Goal: Task Accomplishment & Management: Use online tool/utility

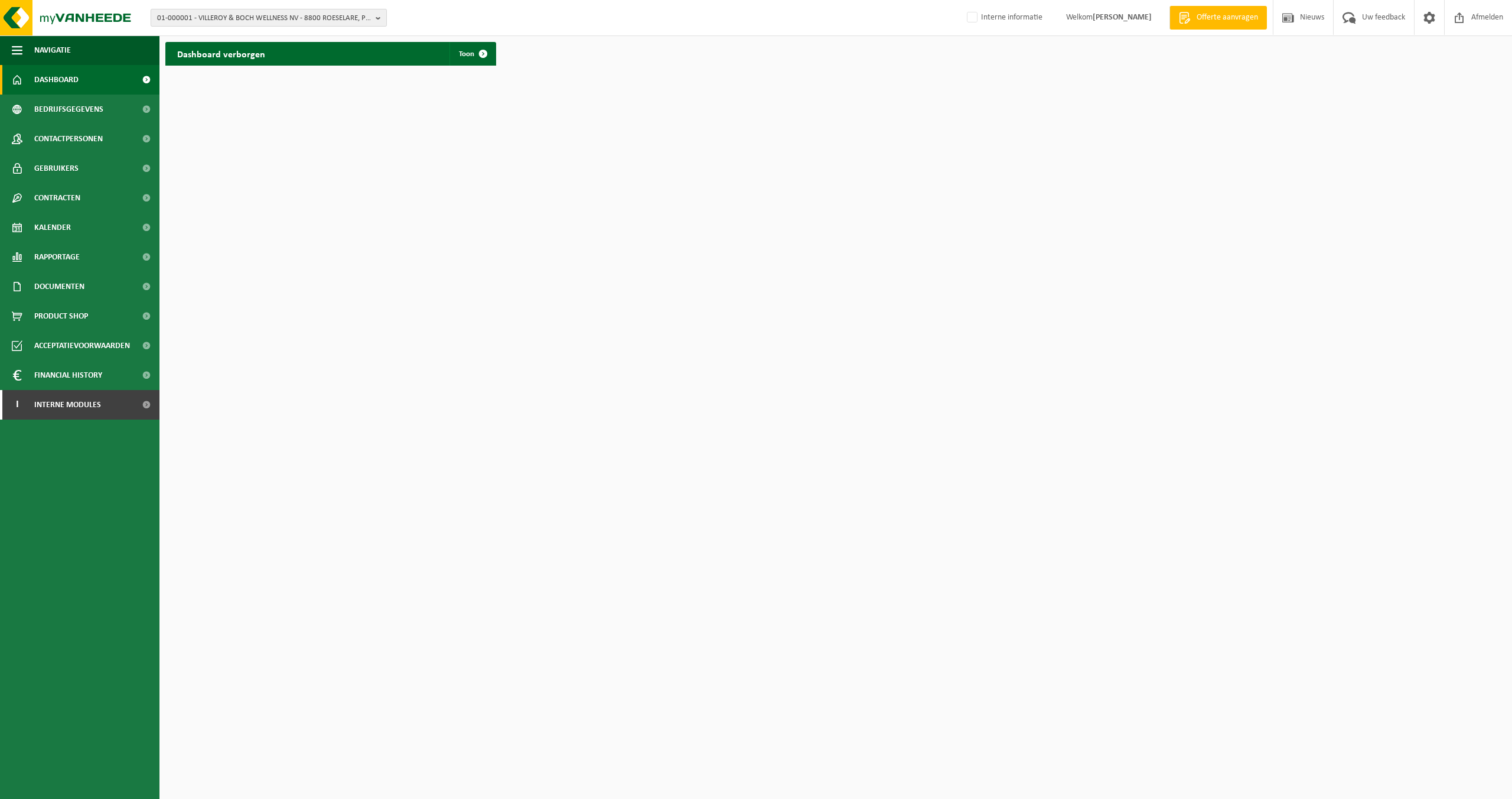
click at [227, 24] on span "01-000001 - VILLEROY & BOCH WELLNESS NV - 8800 ROESELARE, POPULIERSTRAAT 1" at bounding box center [264, 19] width 214 height 18
type input "01-074130"
click at [197, 58] on strong "01-074130 - RT TIENSE SUIKERRAFFINADERIJ NV - 2170 MERKSEM, CARRETTESTRAAT 33" at bounding box center [265, 54] width 215 height 9
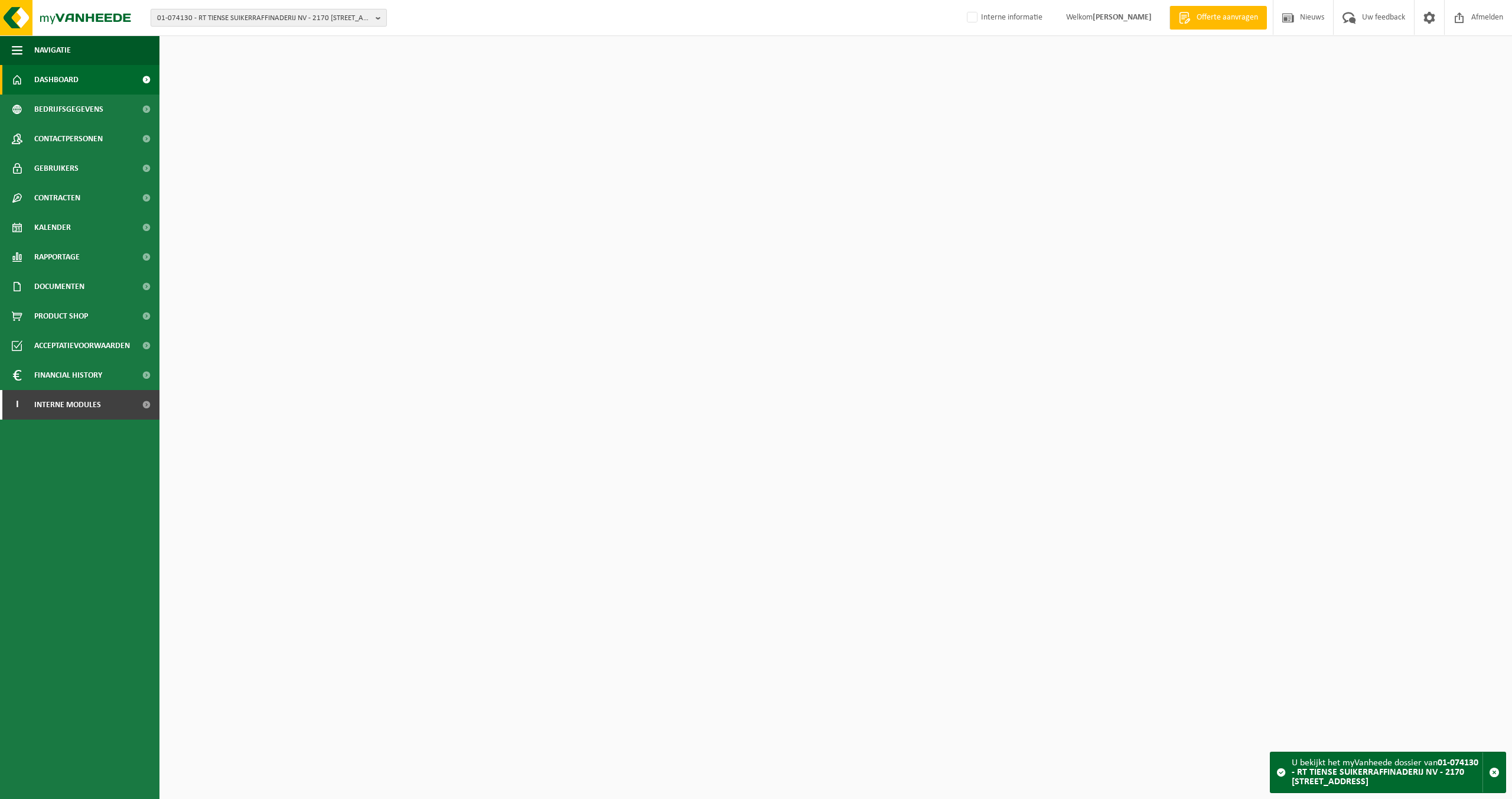
click at [228, 12] on span "01-074130 - RT TIENSE SUIKERRAFFINADERIJ NV - 2170 MERKSEM, CARRETTESTRAAT 33" at bounding box center [264, 19] width 214 height 18
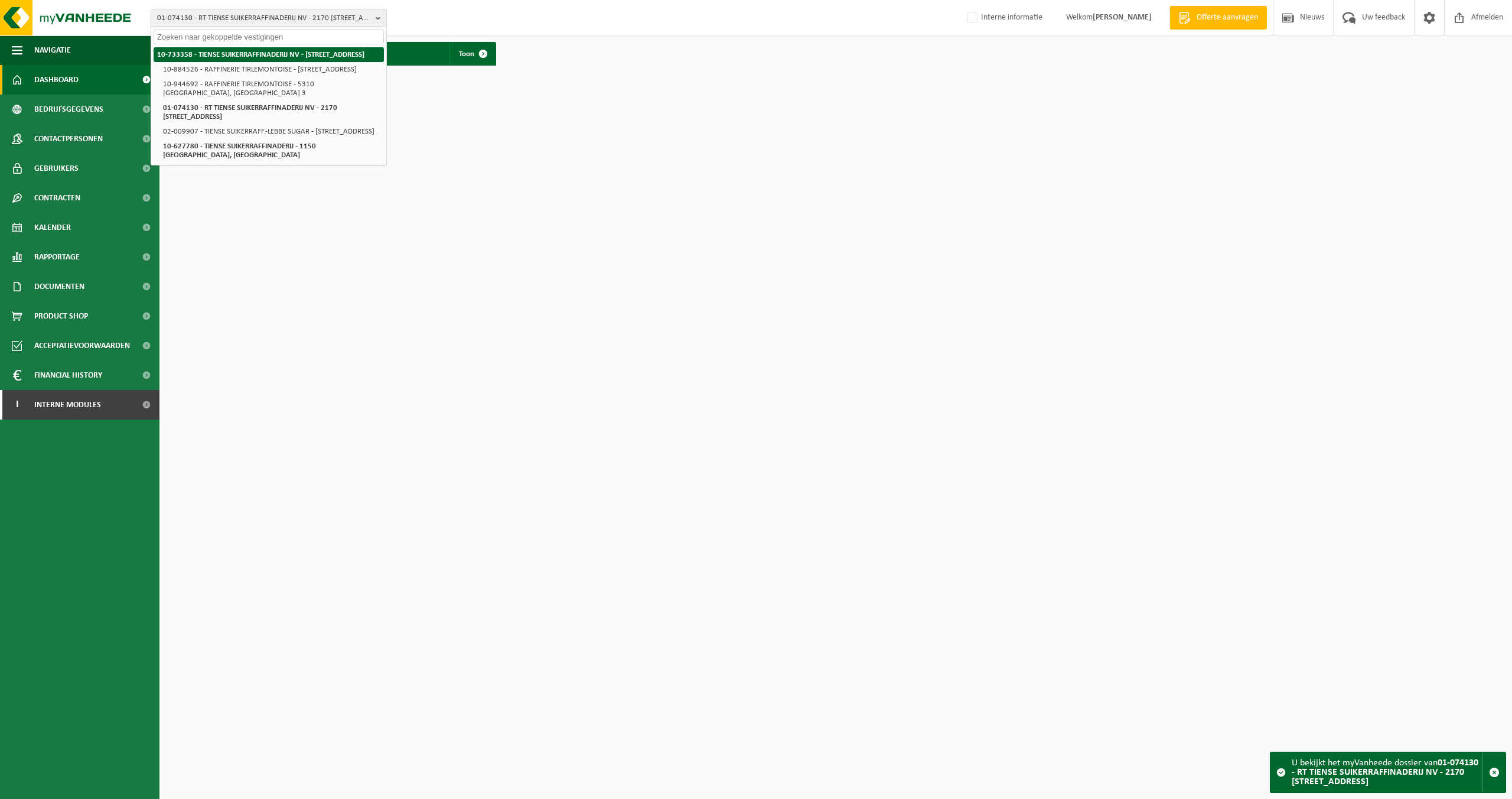
click at [227, 53] on strong "10-733358 - TIENSE SUIKERRAFFINADERIJ NV - 3300 TIENEN, AANDORENSTRAAT 1" at bounding box center [261, 54] width 207 height 8
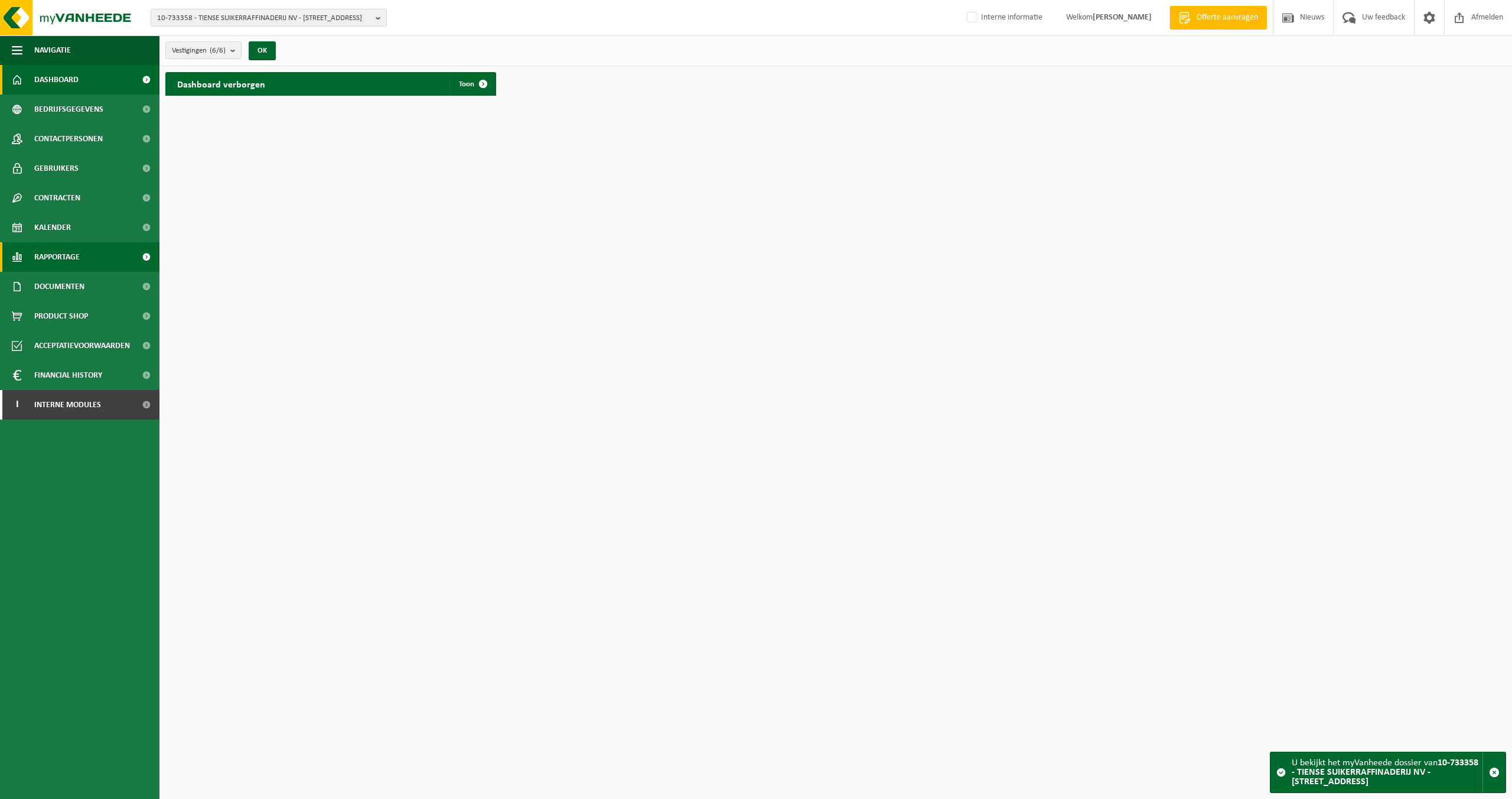
click at [67, 253] on span "Rapportage" at bounding box center [57, 257] width 46 height 30
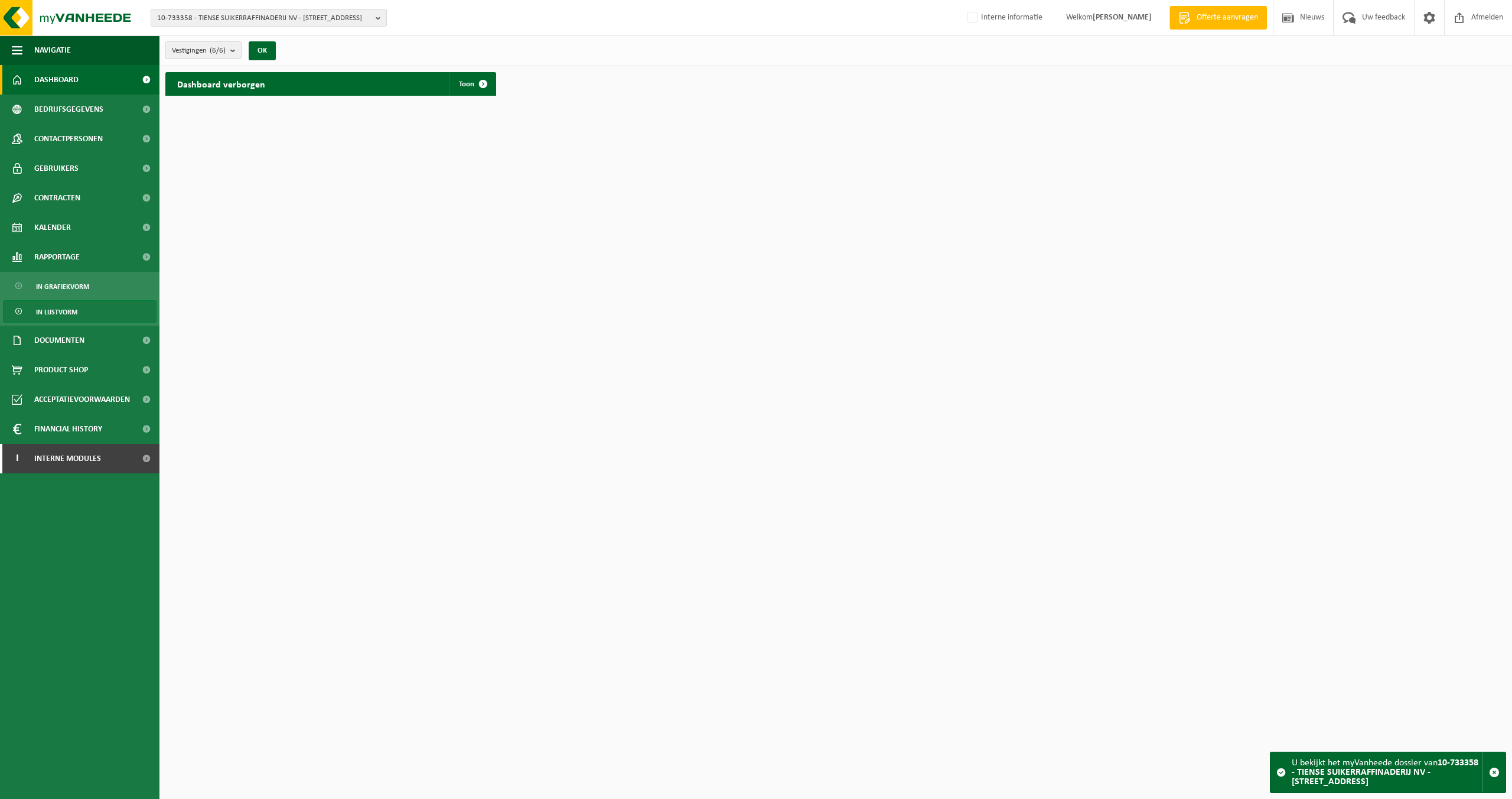
click at [66, 316] on span "In lijstvorm" at bounding box center [57, 312] width 42 height 22
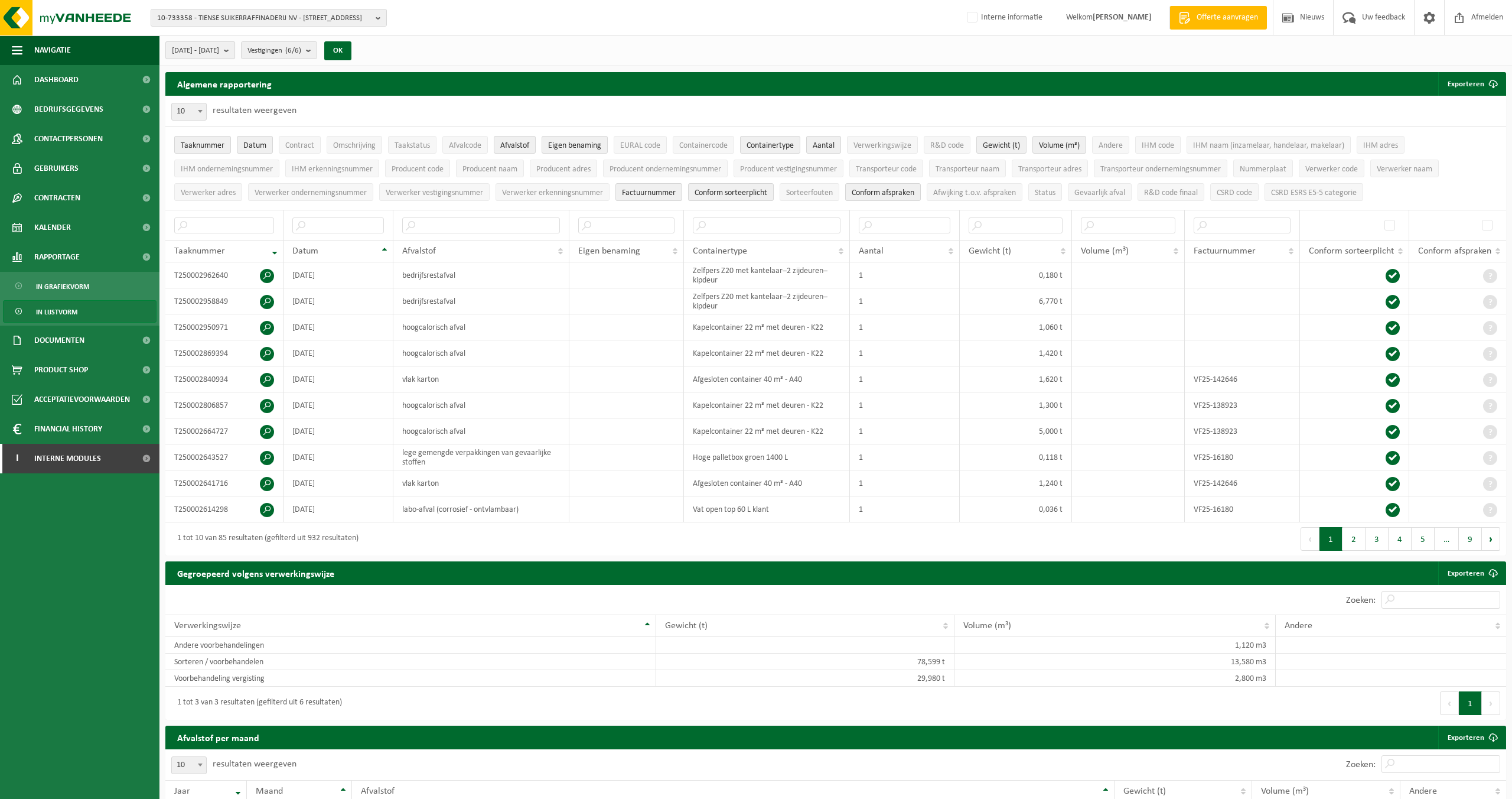
click at [216, 51] on span "[DATE] - [DATE]" at bounding box center [195, 51] width 47 height 18
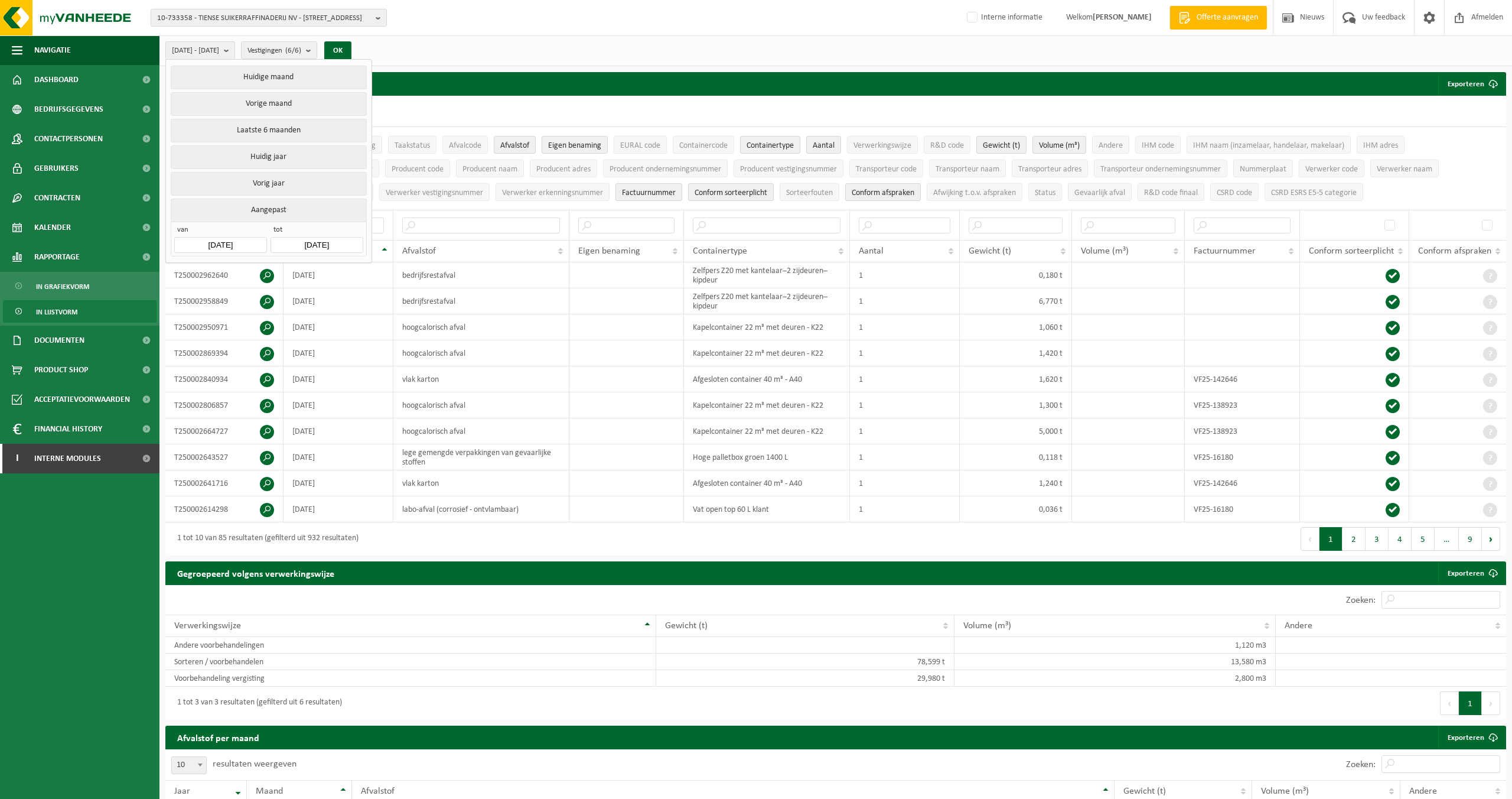
click at [205, 243] on input "[DATE]" at bounding box center [220, 245] width 92 height 16
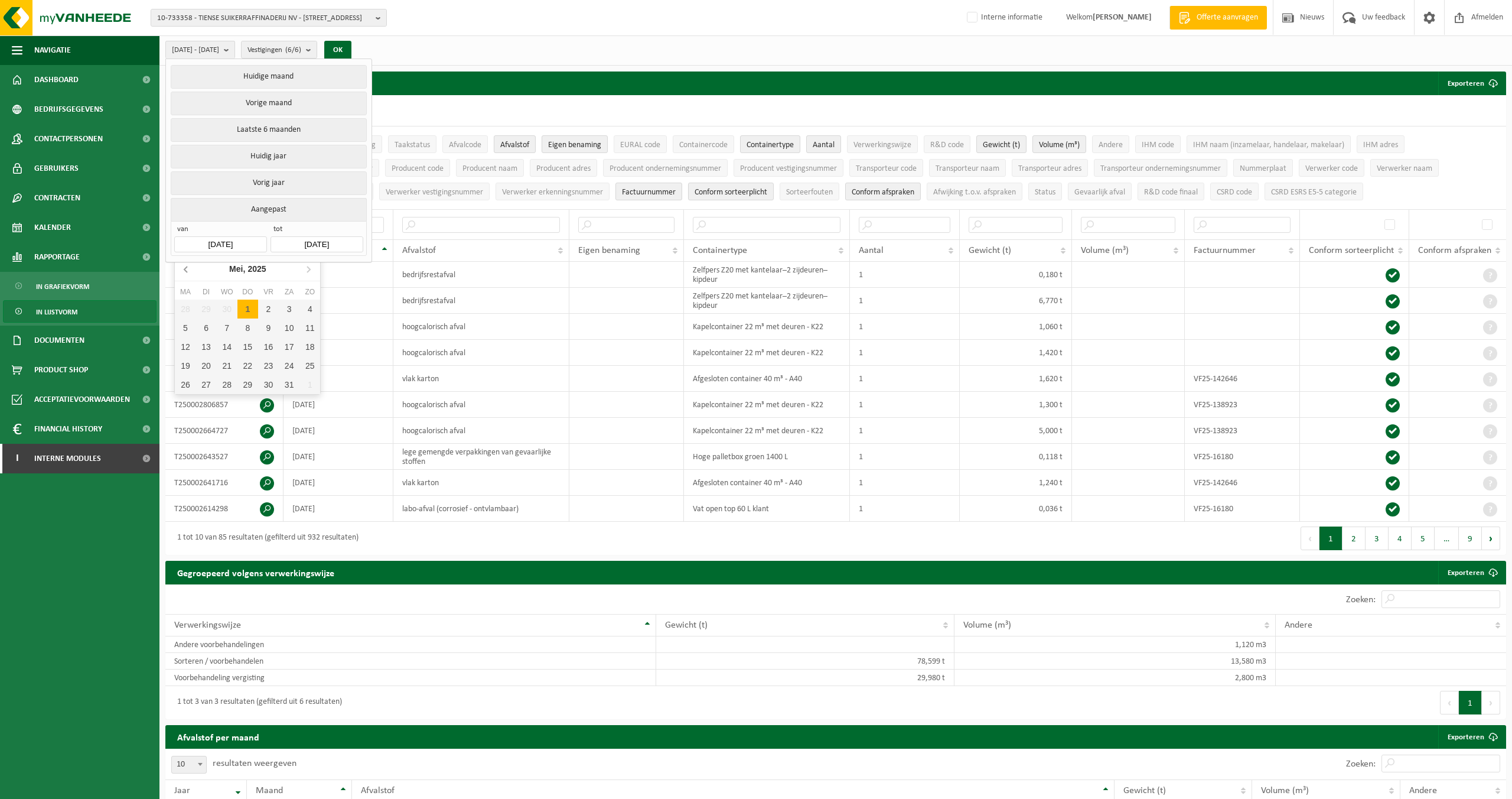
click at [189, 270] on icon at bounding box center [186, 268] width 19 height 19
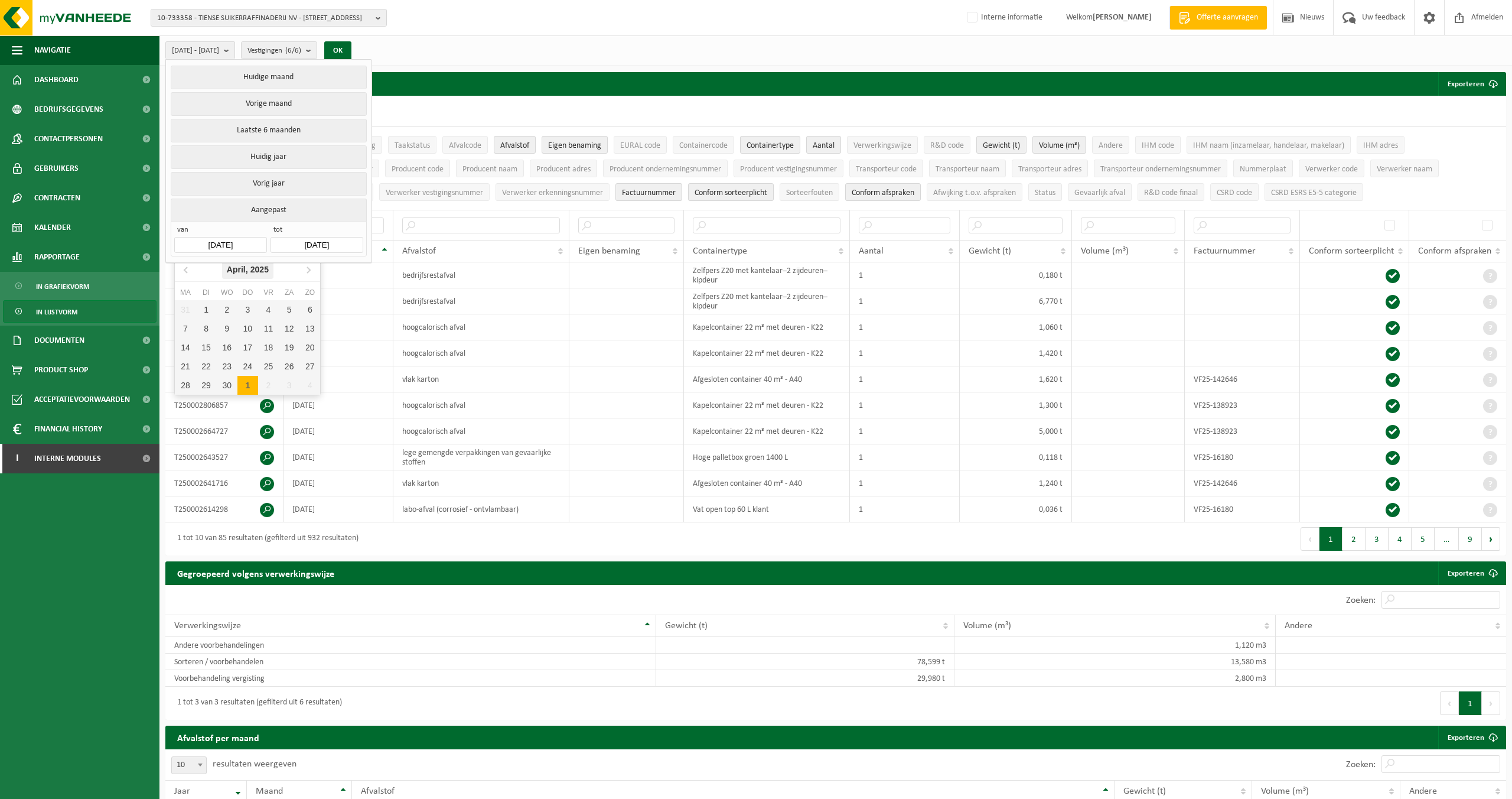
click at [240, 268] on div "[DATE]" at bounding box center [247, 269] width 51 height 19
click at [193, 272] on icon at bounding box center [186, 269] width 19 height 19
click at [193, 271] on icon at bounding box center [186, 269] width 19 height 19
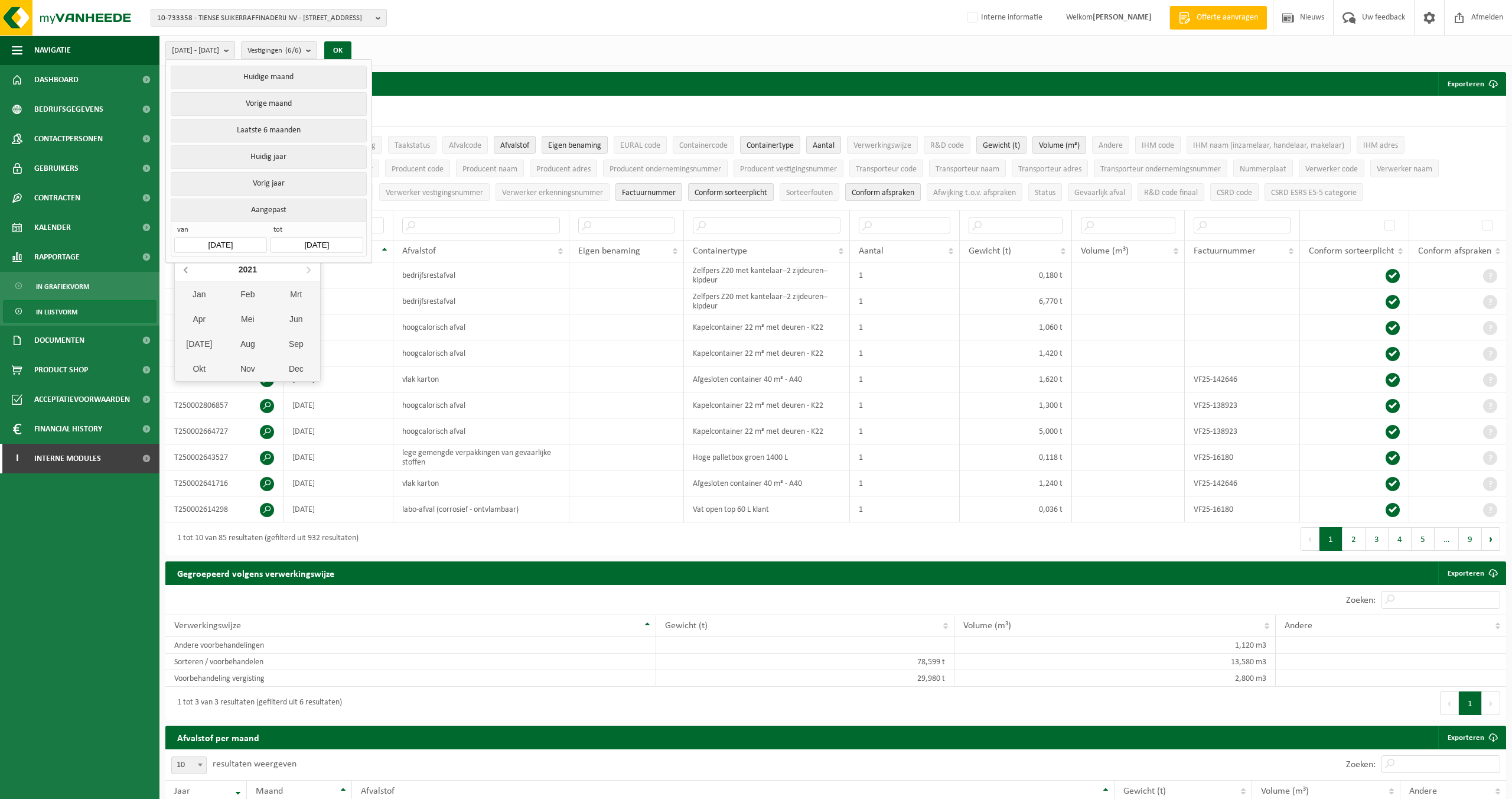
click at [193, 271] on icon at bounding box center [186, 269] width 19 height 19
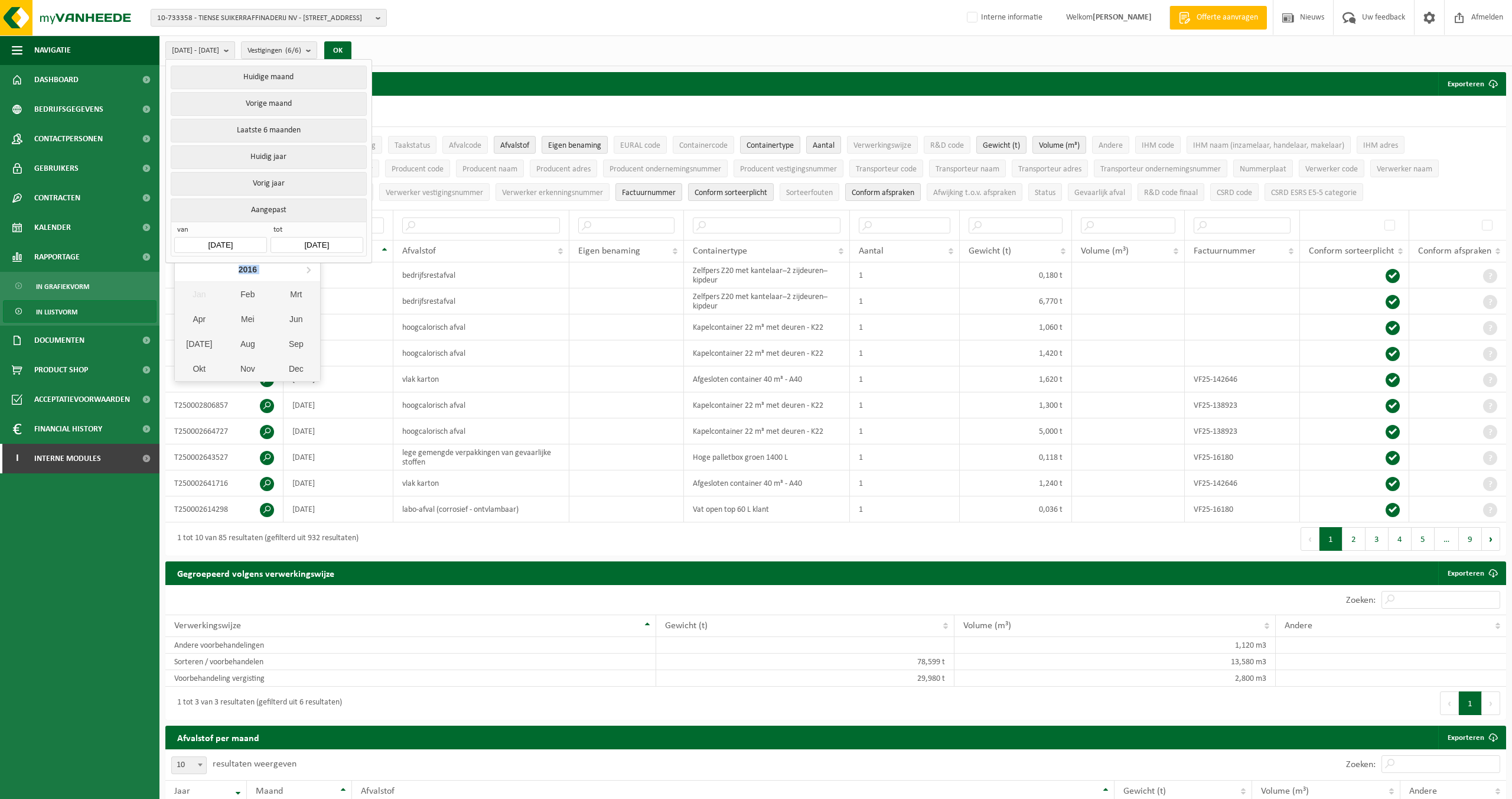
click at [193, 271] on nav "2016" at bounding box center [247, 269] width 146 height 24
click at [257, 295] on div "Feb" at bounding box center [247, 294] width 49 height 25
click at [189, 310] on div "1" at bounding box center [185, 309] width 21 height 19
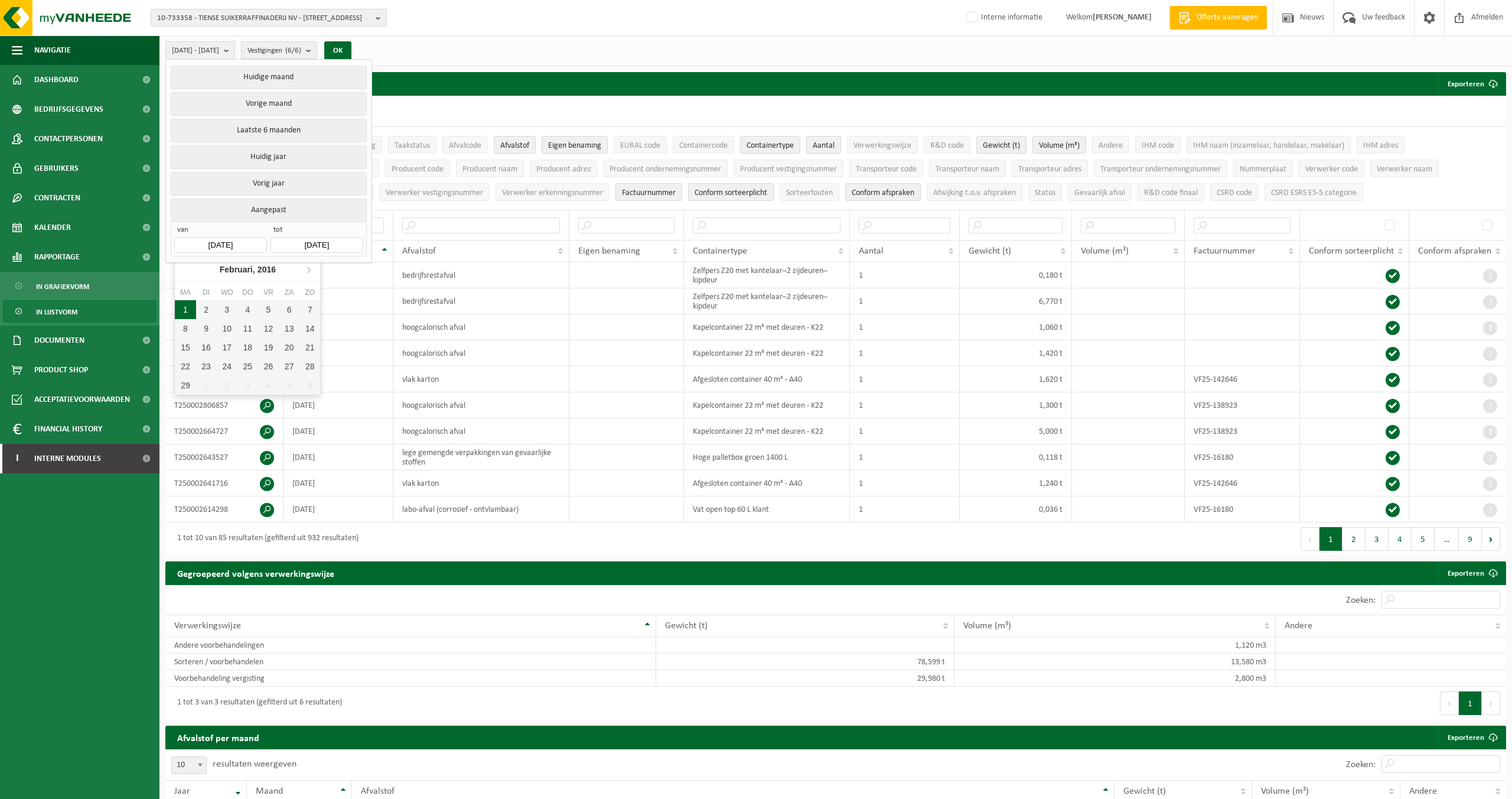
type input "[DATE]"
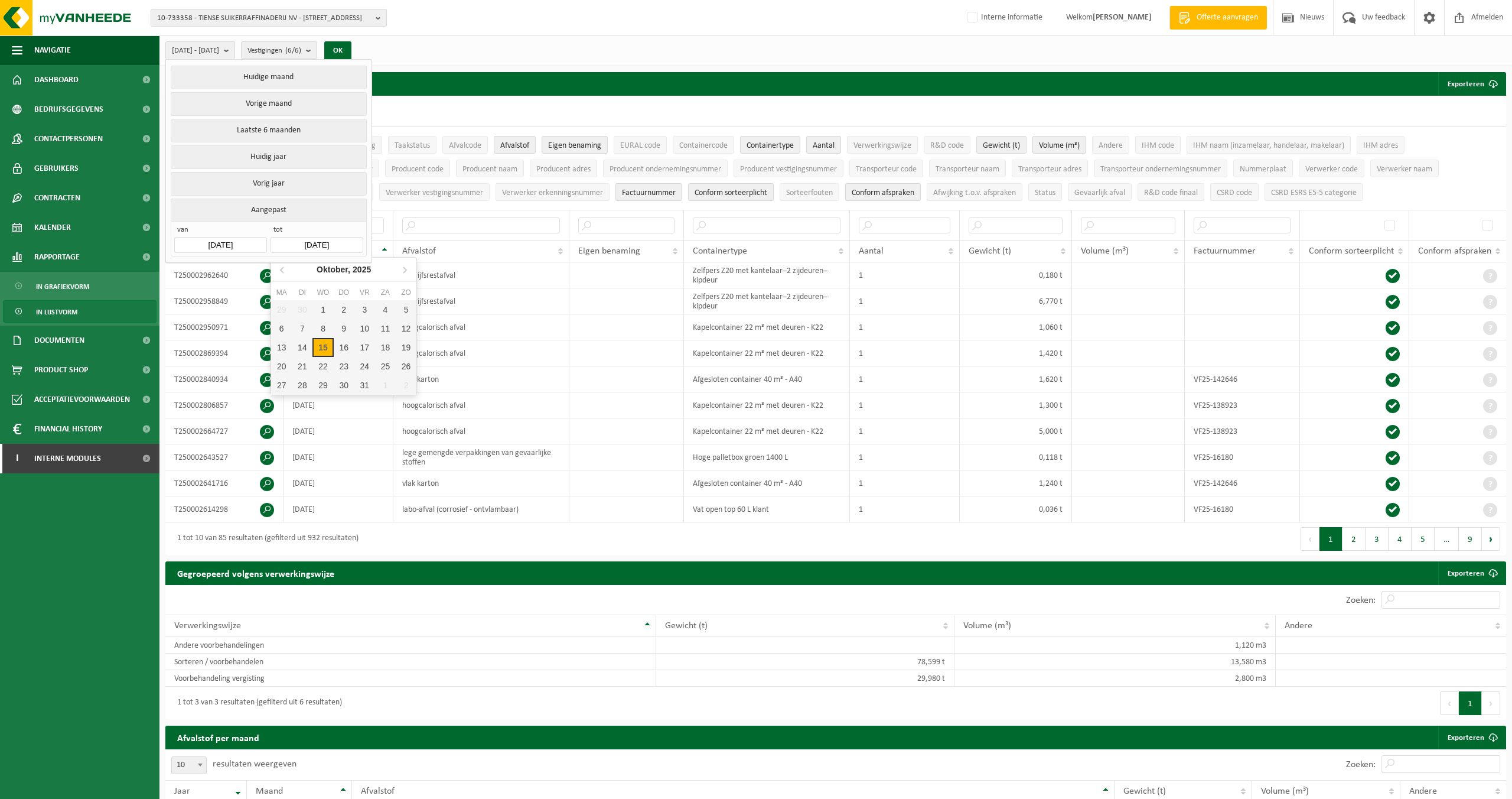
click at [303, 244] on input "[DATE]" at bounding box center [316, 245] width 92 height 16
click at [340, 277] on div "Oktober, 2025" at bounding box center [344, 269] width 64 height 19
click at [287, 275] on icon at bounding box center [282, 269] width 19 height 19
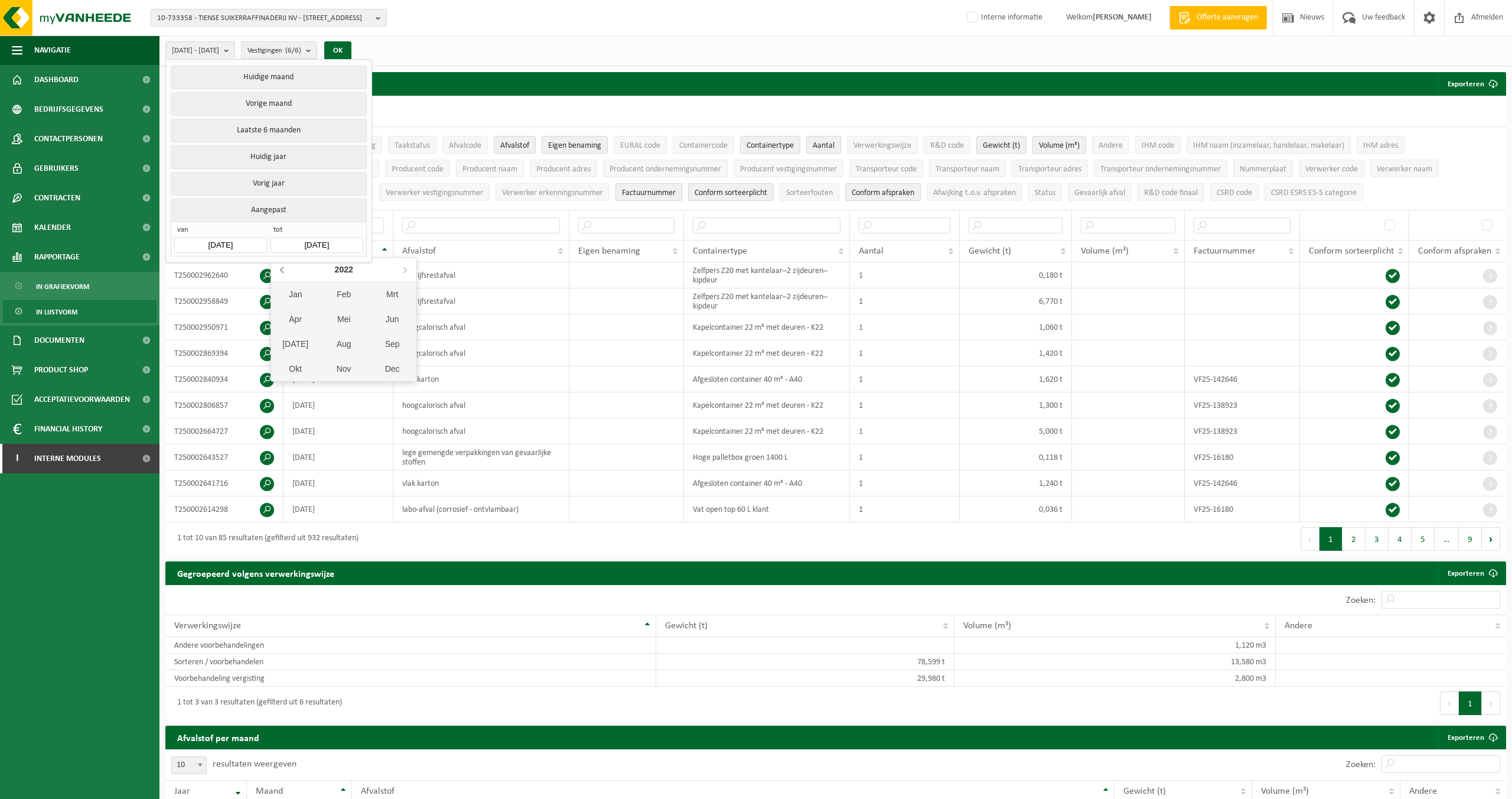
click at [287, 275] on icon at bounding box center [282, 269] width 19 height 19
click at [402, 267] on icon at bounding box center [404, 269] width 19 height 19
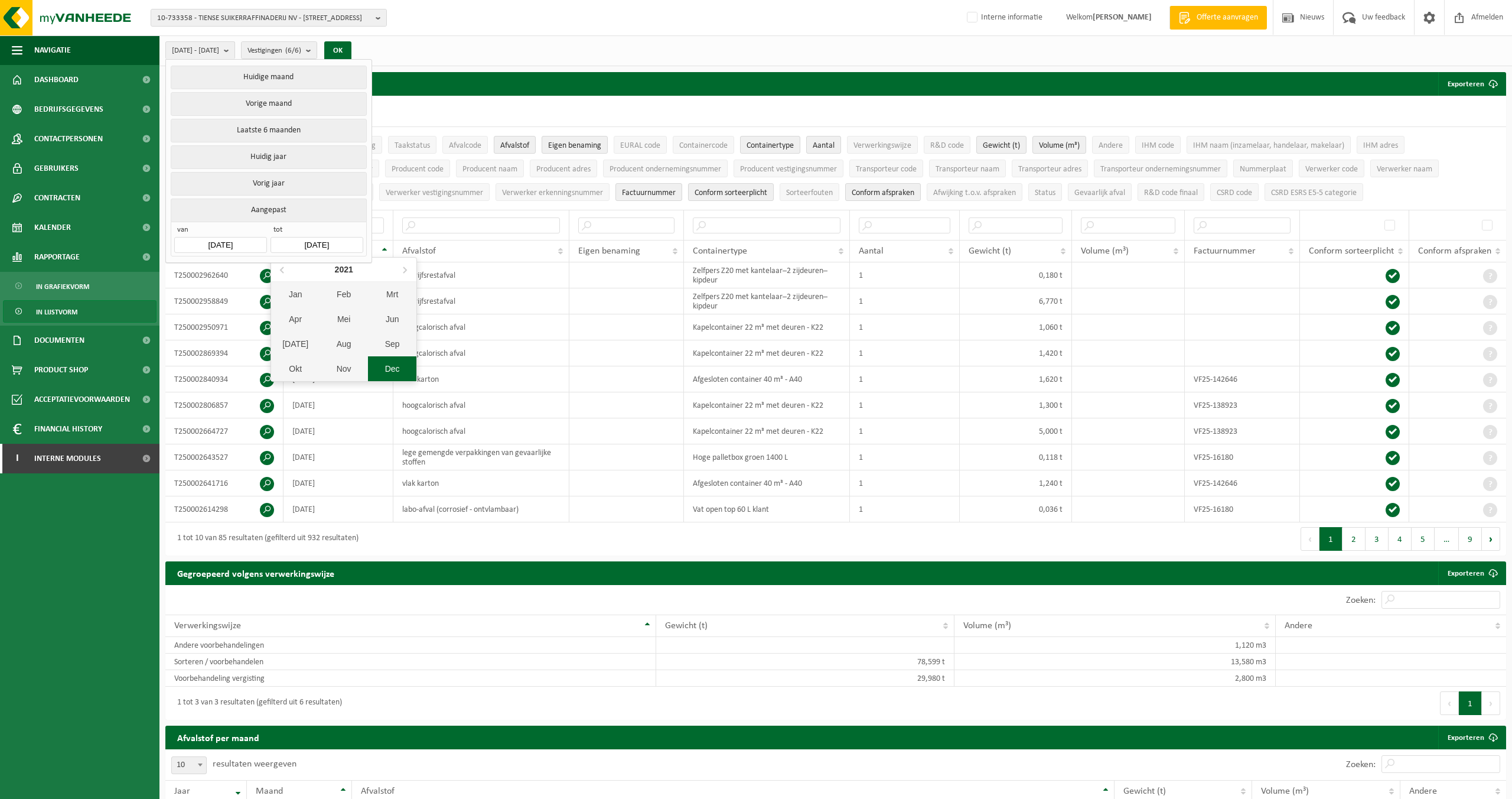
click at [400, 376] on div "Dec" at bounding box center [392, 369] width 49 height 25
click at [342, 216] on button "Aangepast" at bounding box center [268, 209] width 195 height 23
click at [323, 237] on input "[DATE]" at bounding box center [316, 245] width 92 height 16
click at [365, 384] on div "31" at bounding box center [365, 385] width 21 height 19
type input "[DATE]"
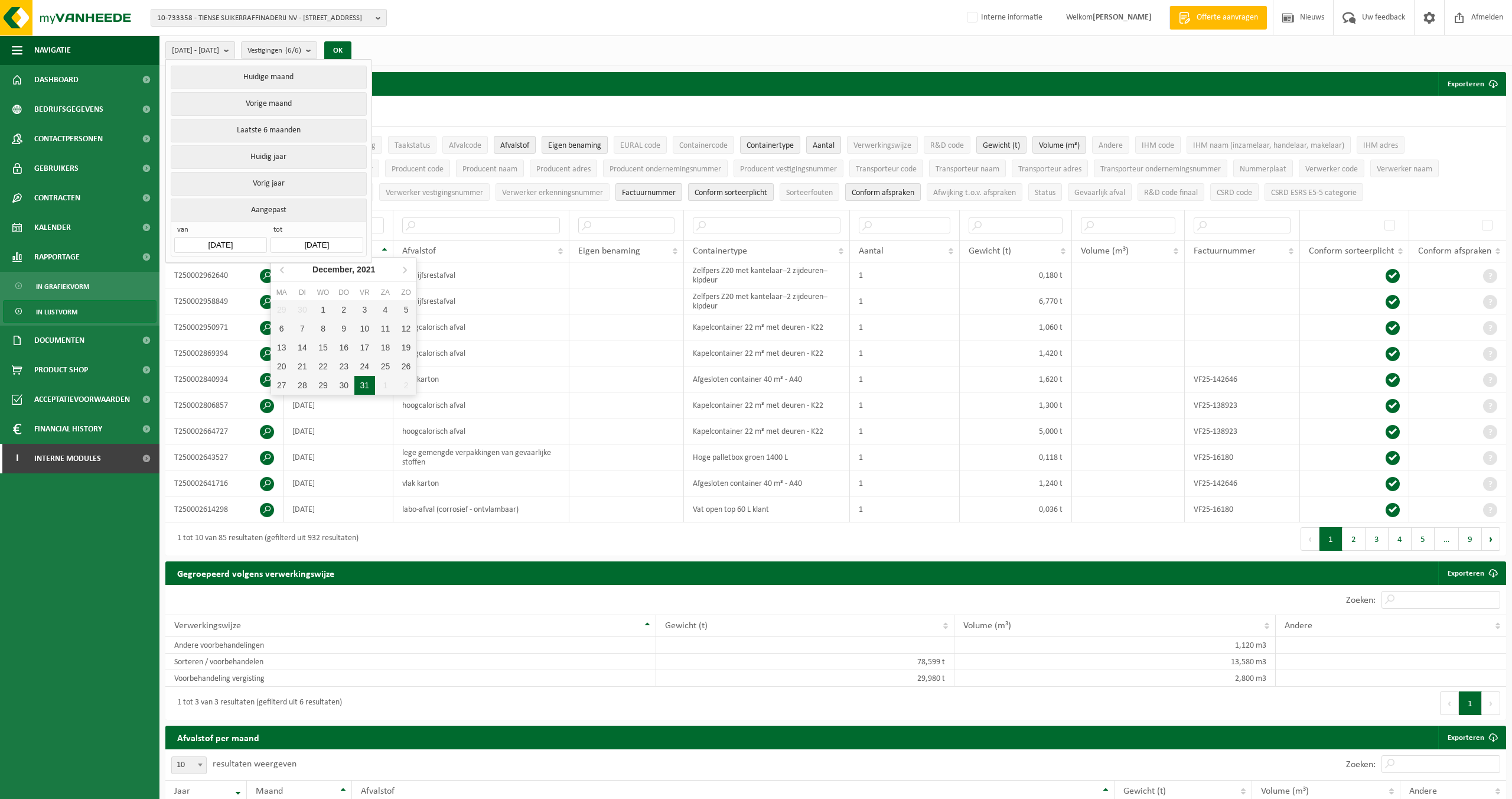
type input "[DATE]"
click at [424, 55] on div "[DATE] - [DATE] Huidige maand Vorige maand Laatste 6 maanden Huidig jaar Vorig …" at bounding box center [835, 51] width 1353 height 31
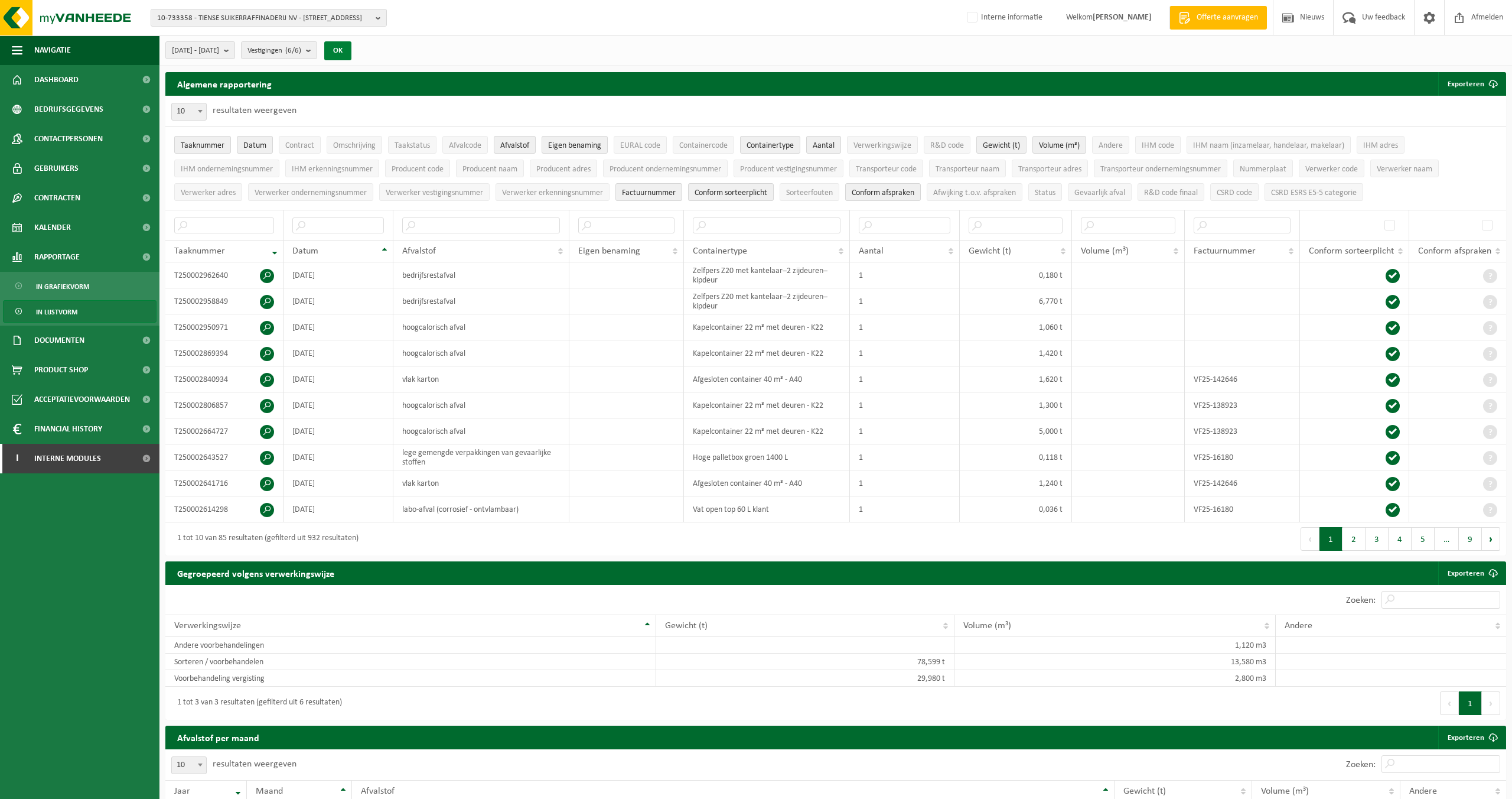
click at [351, 51] on button "OK" at bounding box center [338, 51] width 27 height 19
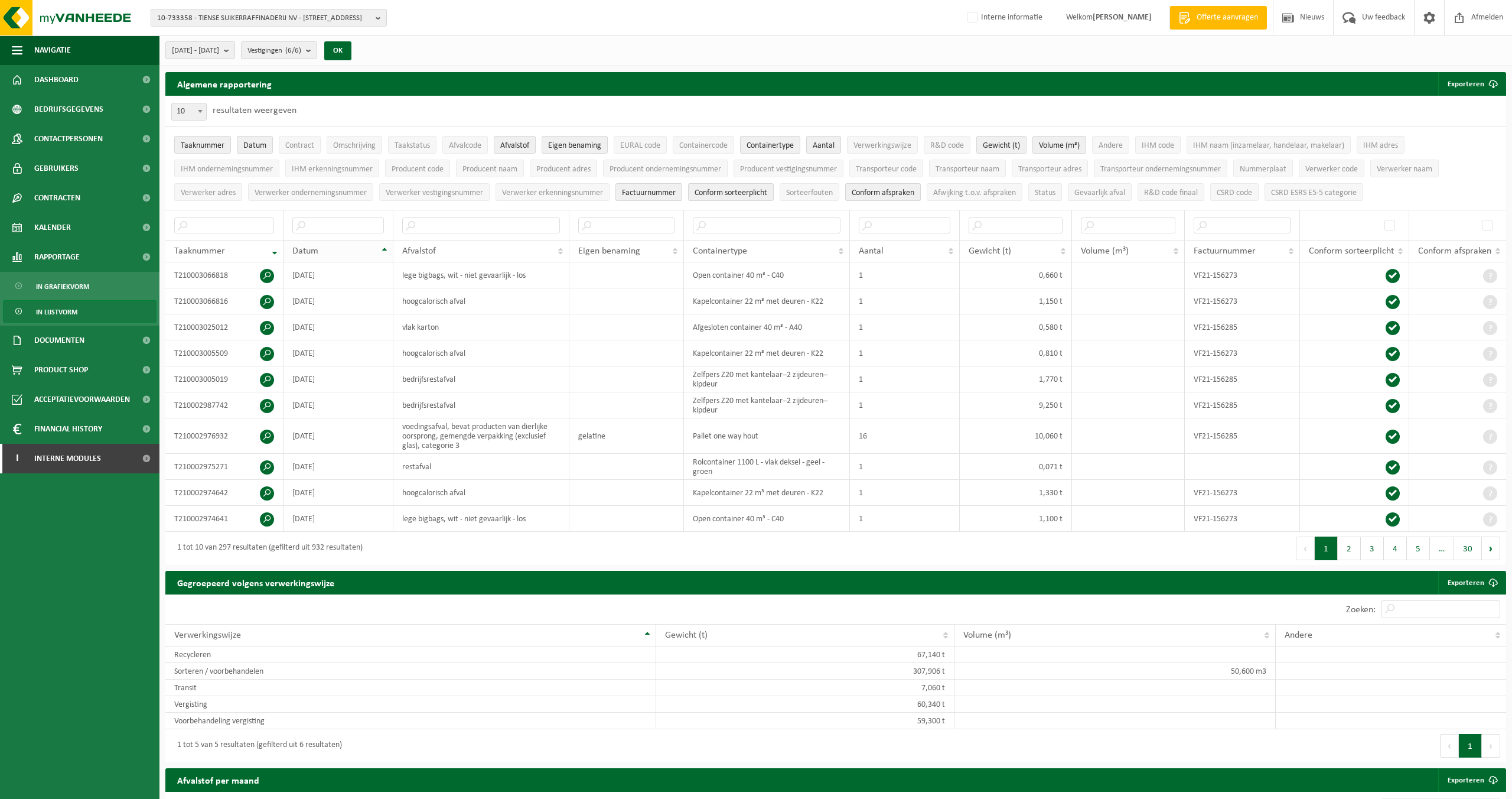
click at [314, 249] on span "Datum" at bounding box center [305, 251] width 26 height 10
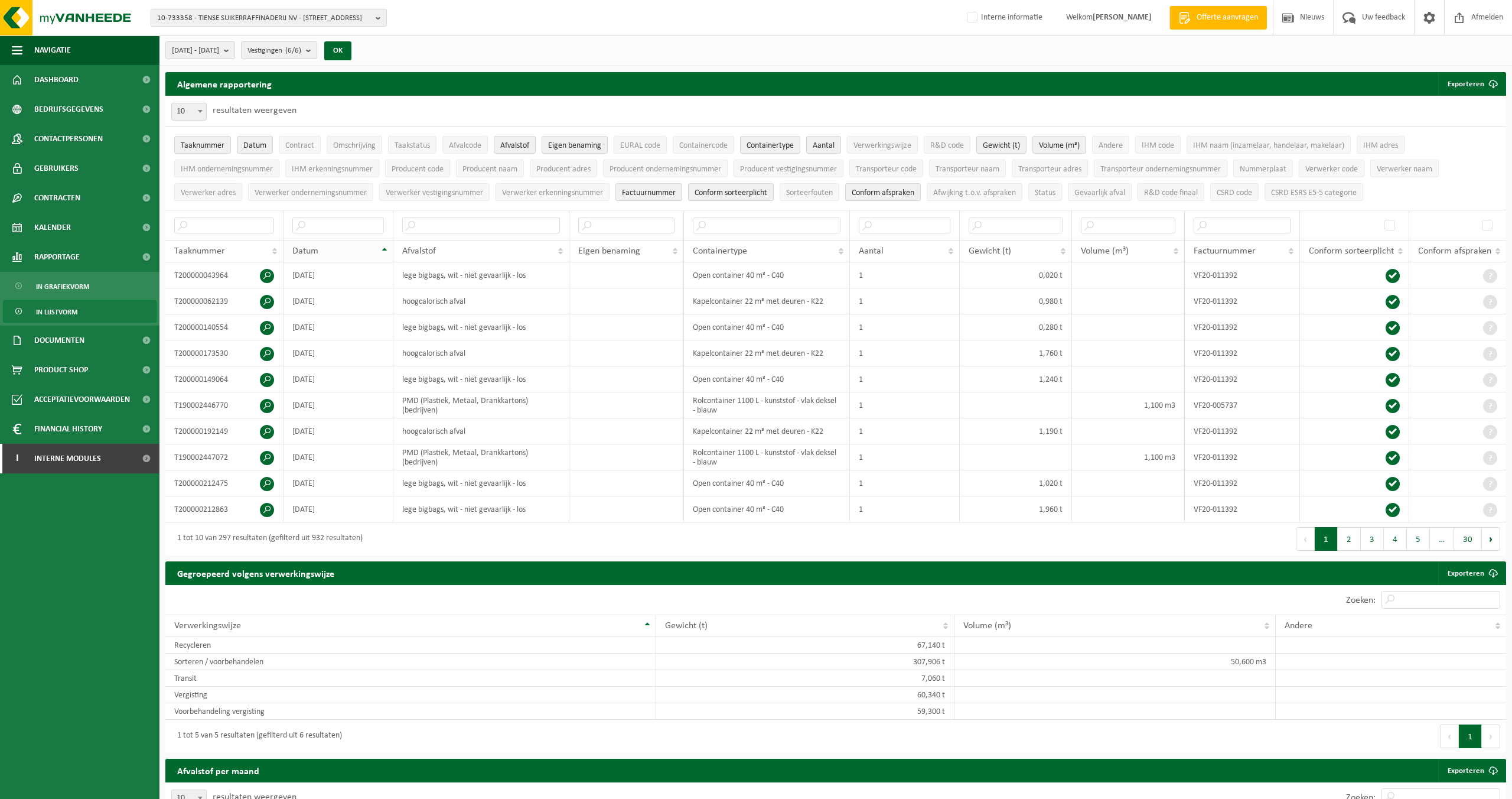
click at [314, 249] on span "Datum" at bounding box center [305, 251] width 26 height 10
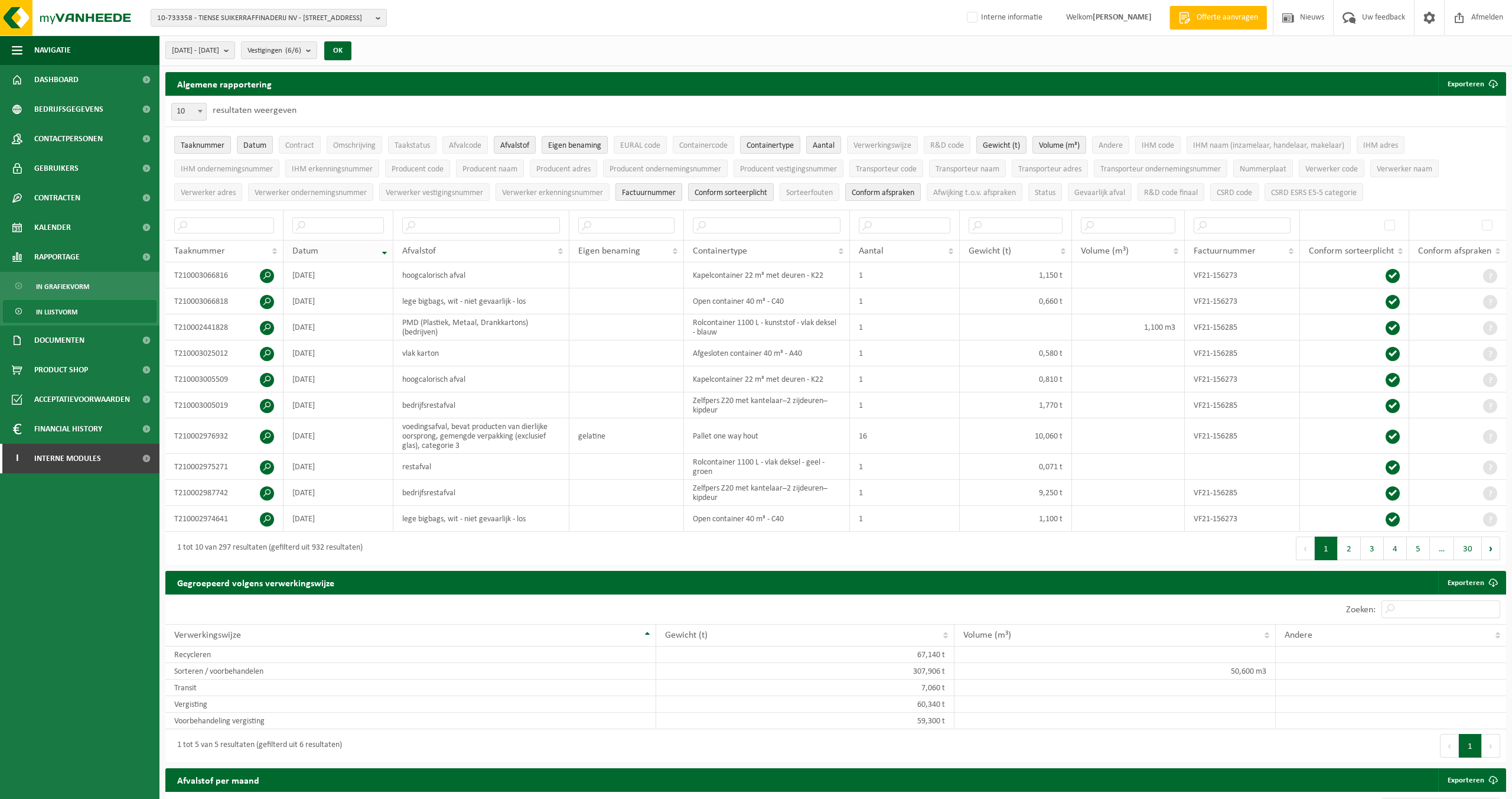
click at [314, 249] on span "Datum" at bounding box center [305, 251] width 26 height 10
